Goal: Information Seeking & Learning: Find specific page/section

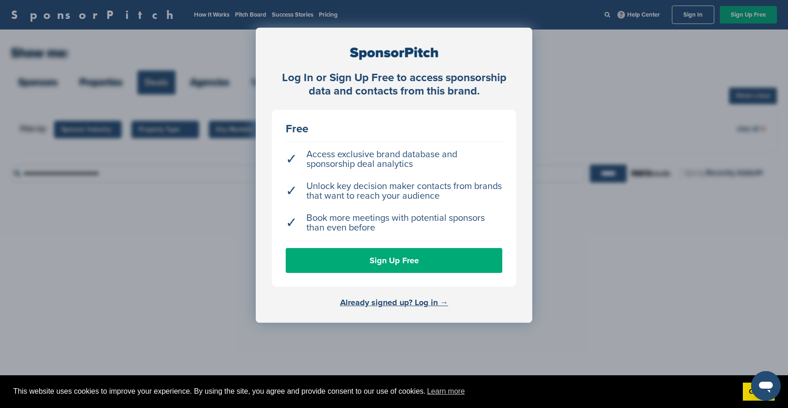
click at [400, 303] on link "Already signed up? Log in →" at bounding box center [394, 302] width 108 height 10
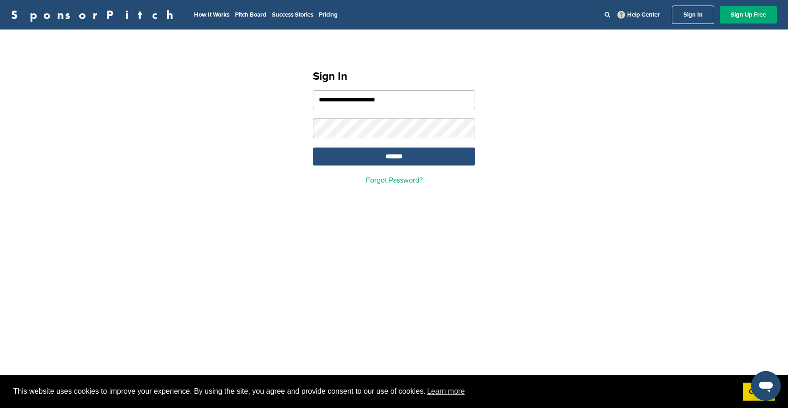
click at [394, 156] on input "*******" at bounding box center [394, 156] width 162 height 18
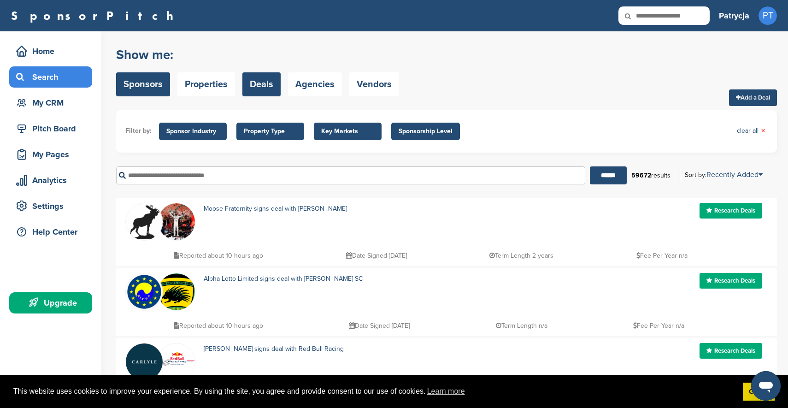
click at [156, 87] on link "Sponsors" at bounding box center [143, 84] width 54 height 24
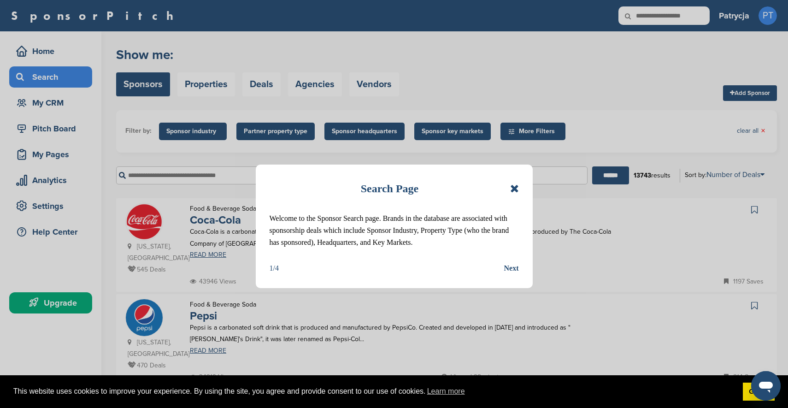
click at [514, 189] on icon at bounding box center [514, 188] width 9 height 11
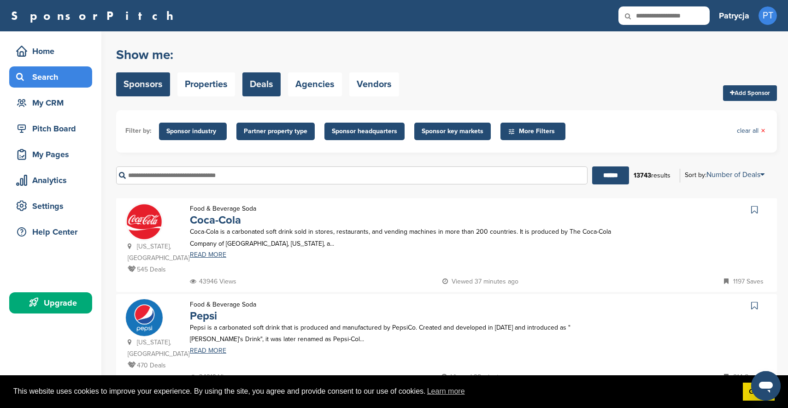
click at [276, 88] on link "Deals" at bounding box center [261, 84] width 38 height 24
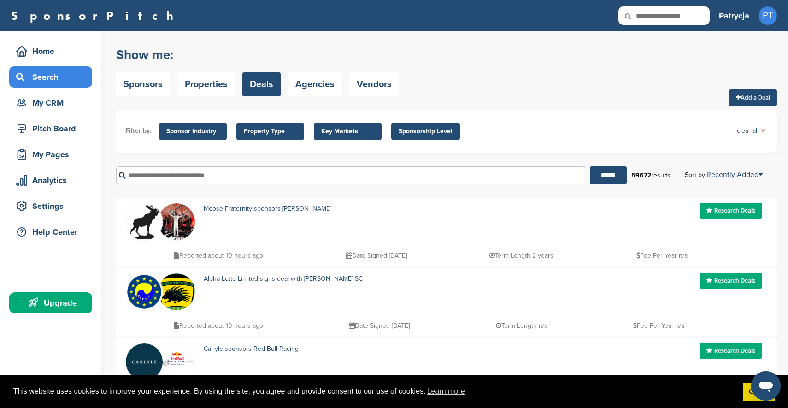
click at [345, 132] on span "Key Markets" at bounding box center [347, 131] width 53 height 10
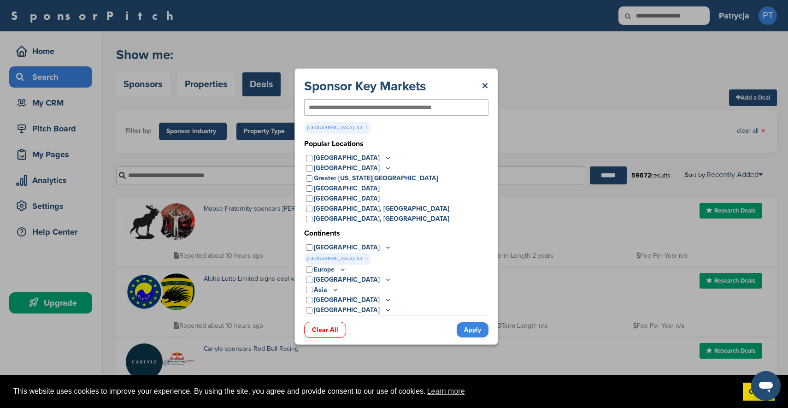
click at [472, 333] on link "Apply" at bounding box center [473, 329] width 32 height 15
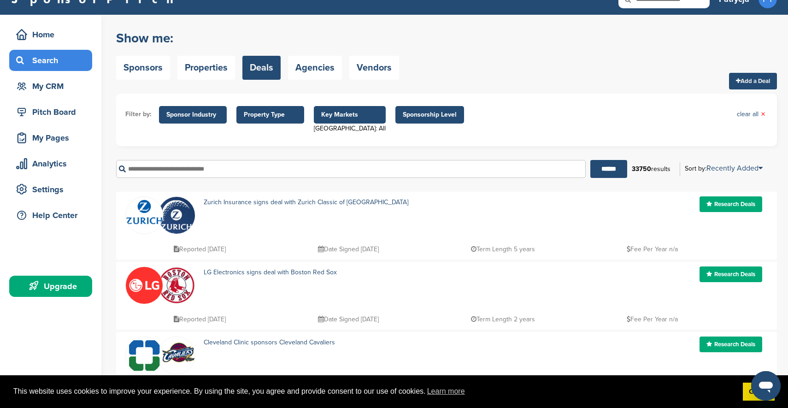
scroll to position [18, 0]
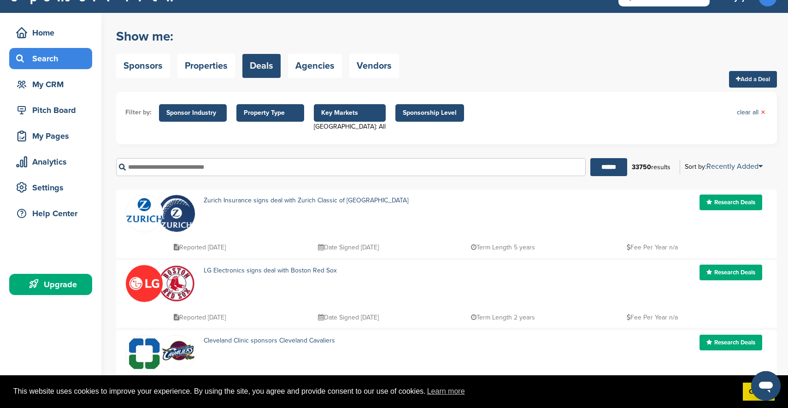
click at [270, 112] on span "Property Type" at bounding box center [270, 113] width 53 height 10
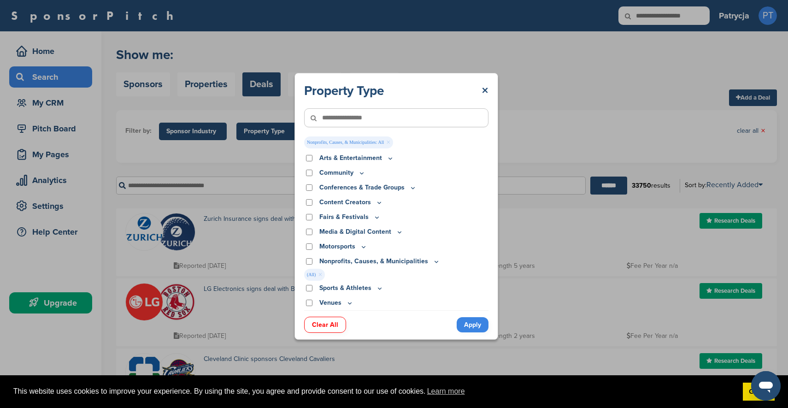
click at [472, 325] on link "Apply" at bounding box center [473, 324] width 32 height 15
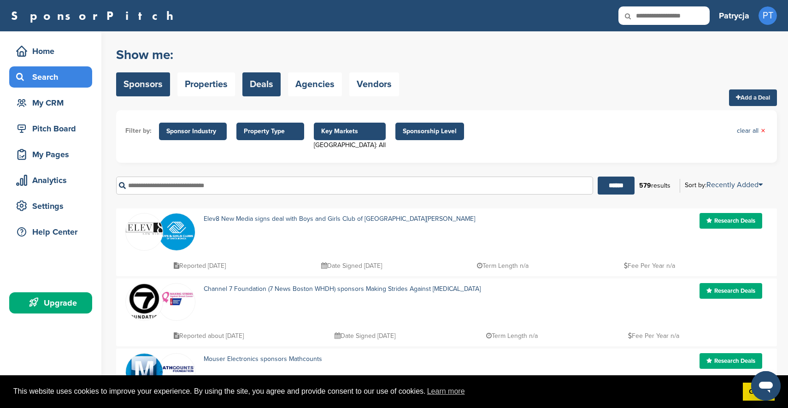
click at [150, 85] on link "Sponsors" at bounding box center [143, 84] width 54 height 24
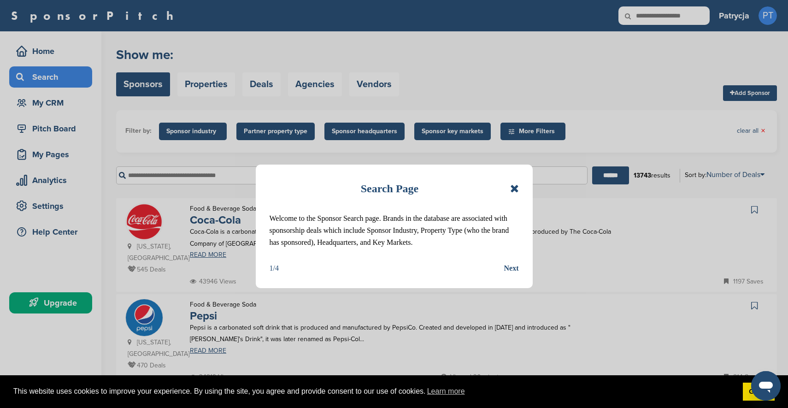
click at [516, 270] on div "Next" at bounding box center [511, 268] width 15 height 12
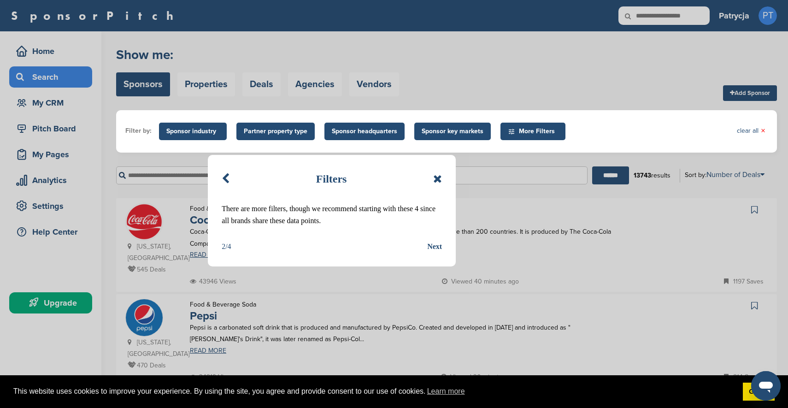
click at [435, 246] on div "Next" at bounding box center [434, 247] width 15 height 12
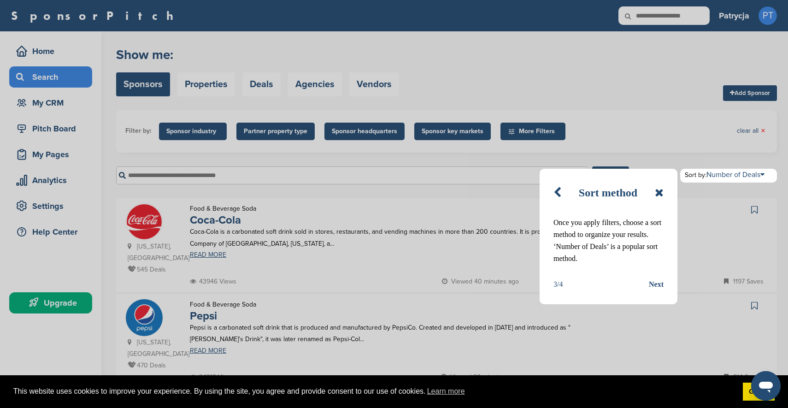
click at [657, 284] on div "Next" at bounding box center [656, 284] width 15 height 12
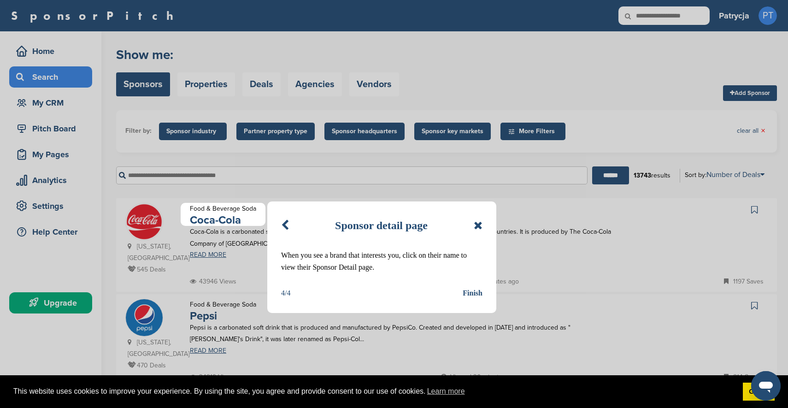
click at [472, 294] on div "Finish" at bounding box center [473, 293] width 20 height 12
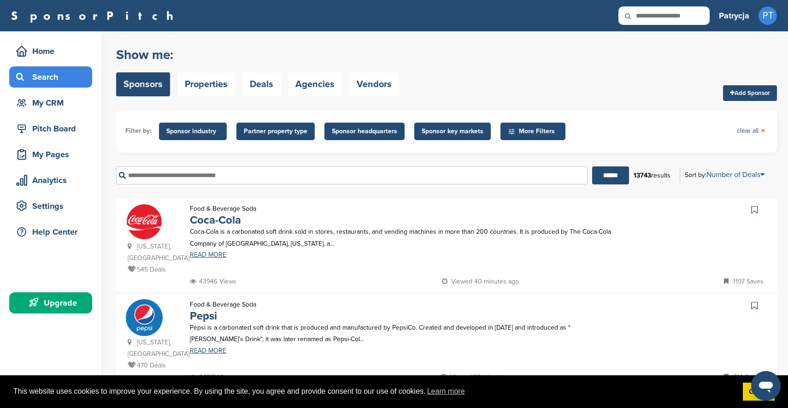
click at [177, 177] on input "text" at bounding box center [351, 175] width 471 height 18
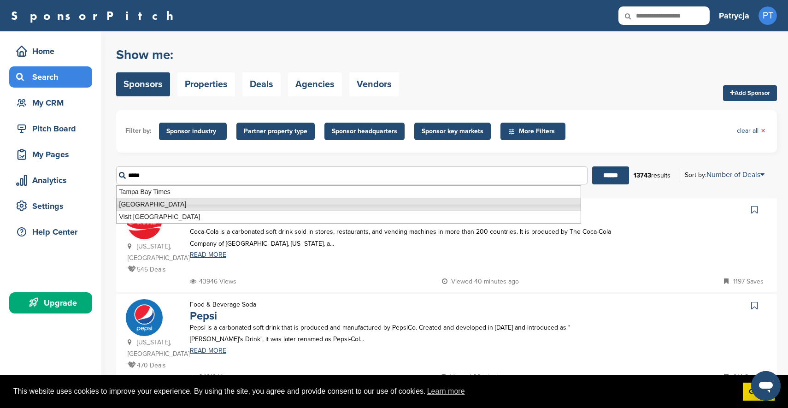
click at [148, 206] on li "Tampa General Hospital" at bounding box center [348, 204] width 465 height 13
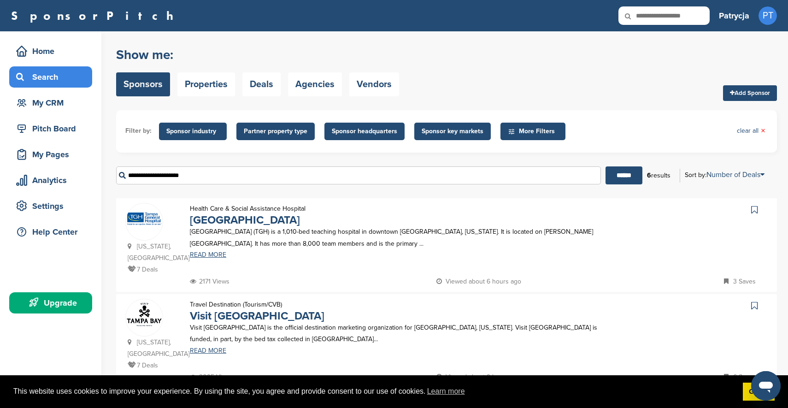
type input "**********"
